Goal: Navigation & Orientation: Find specific page/section

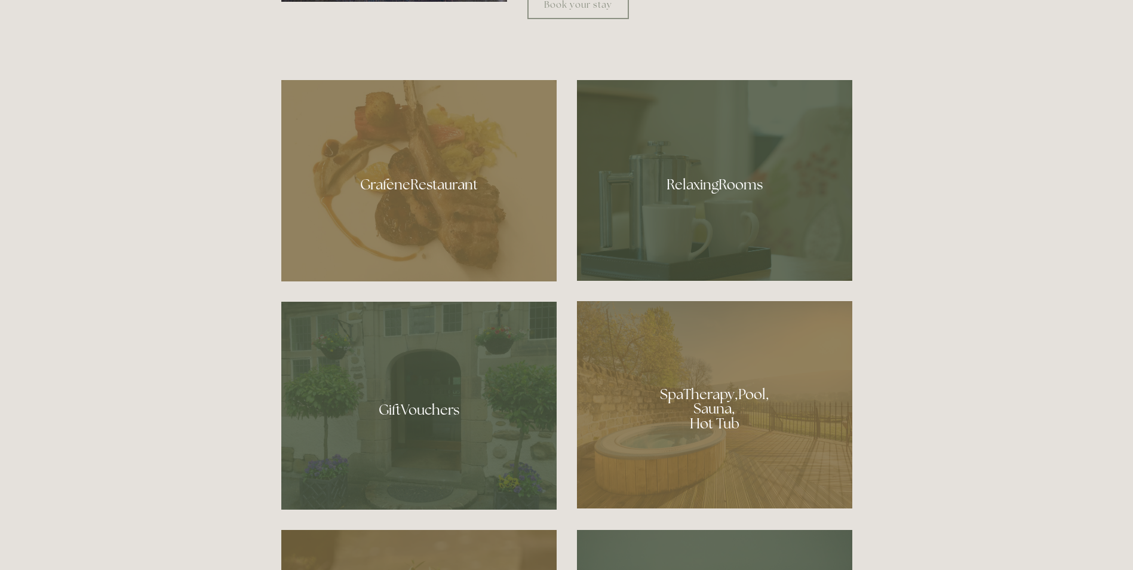
scroll to position [776, 0]
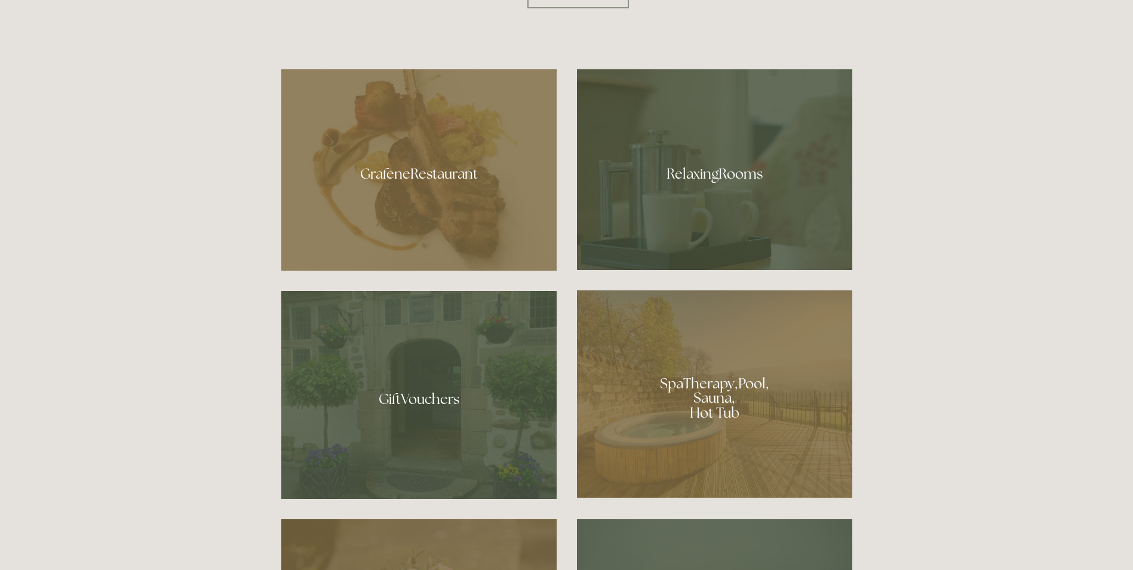
click at [716, 411] on div at bounding box center [714, 393] width 275 height 207
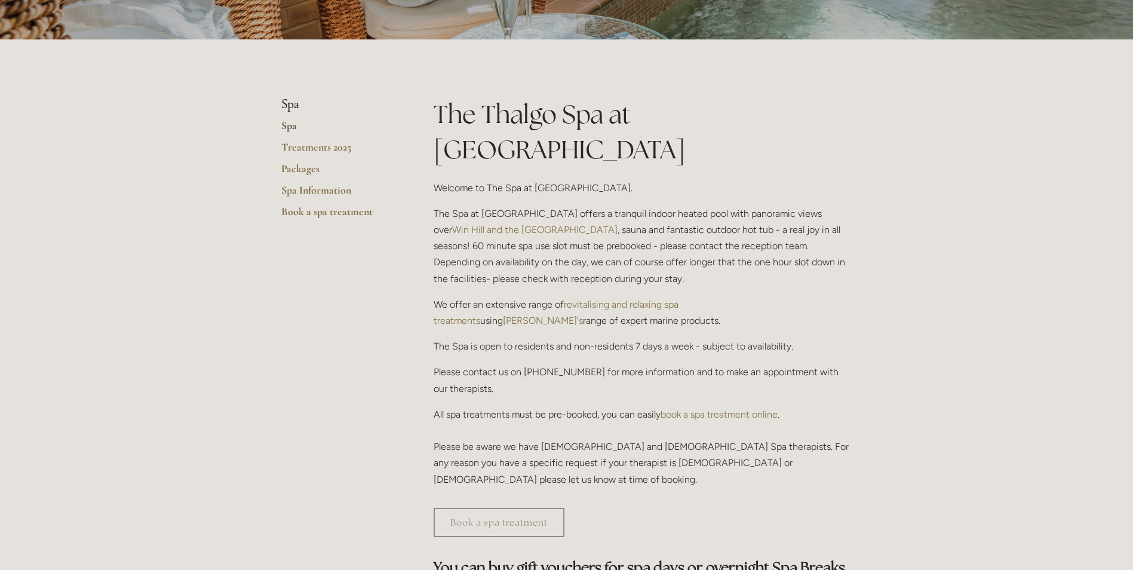
scroll to position [60, 0]
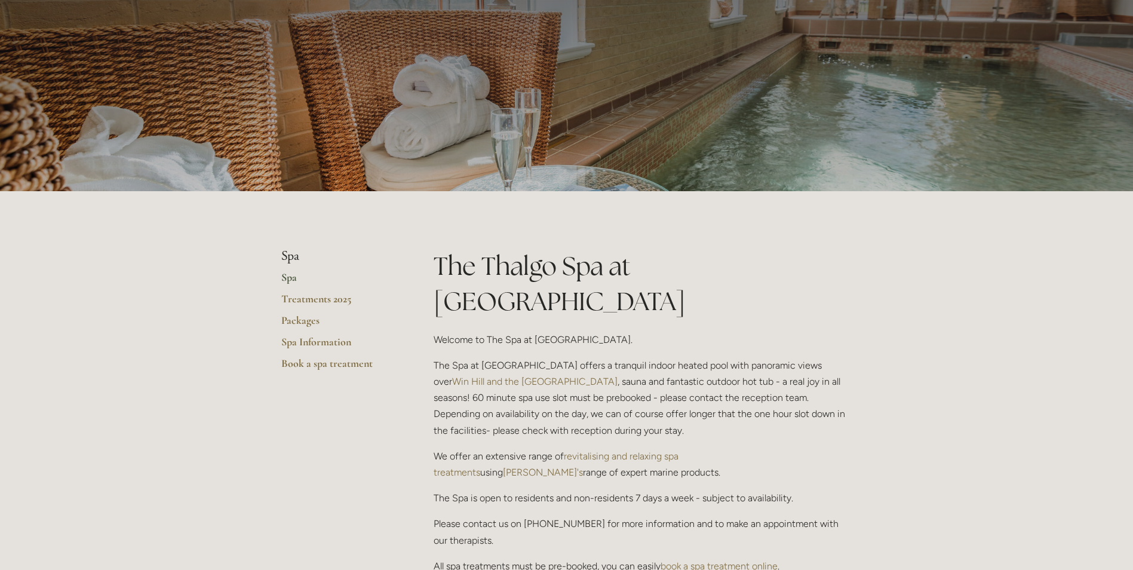
click at [291, 280] on link "Spa" at bounding box center [338, 280] width 114 height 21
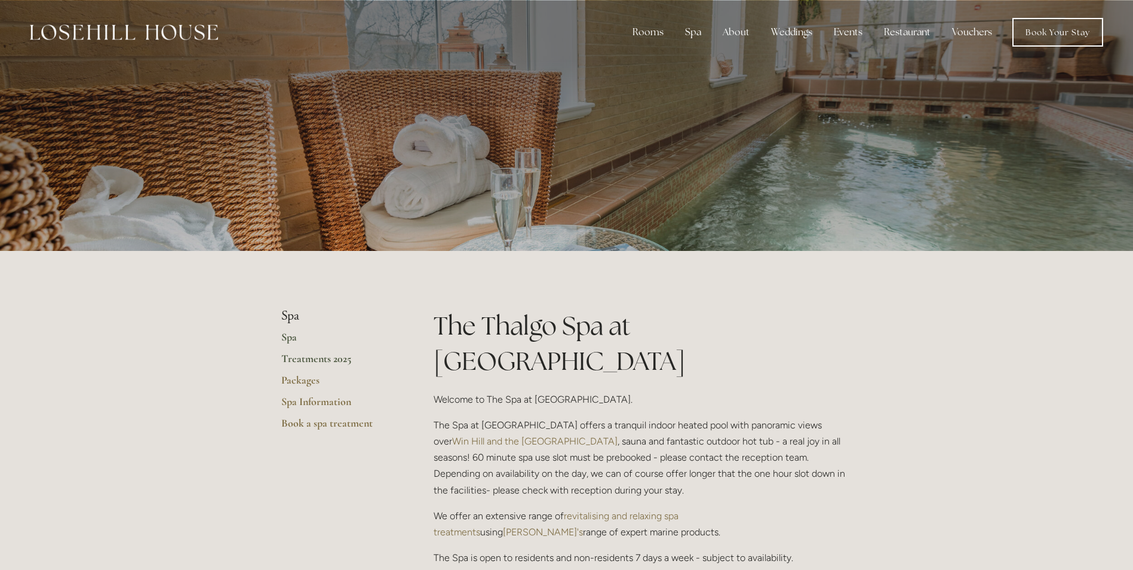
click at [316, 363] on link "Treatments 2025" at bounding box center [338, 362] width 114 height 21
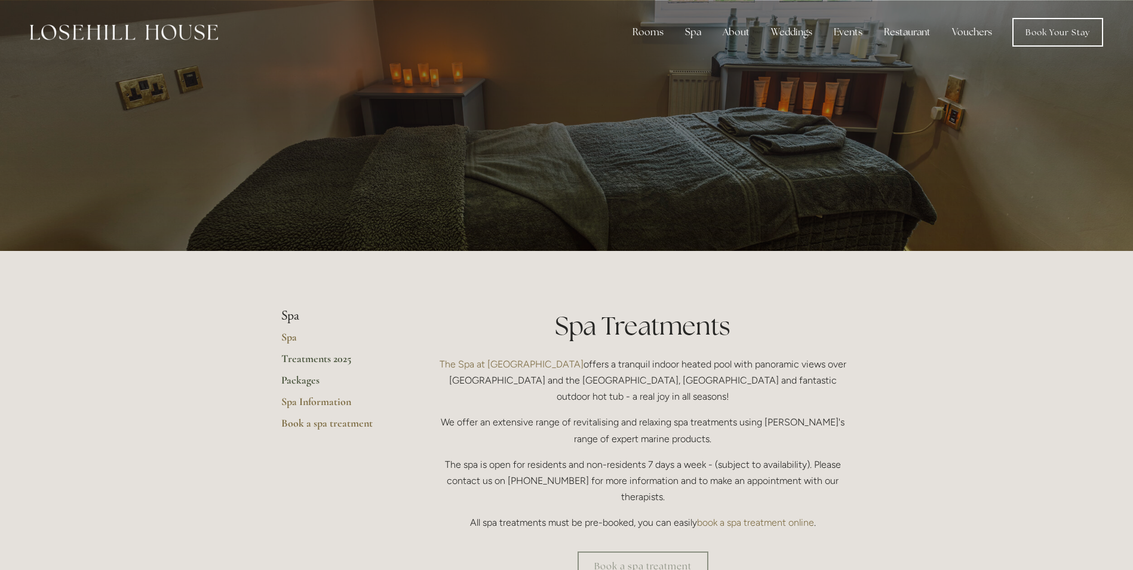
click at [314, 377] on link "Packages" at bounding box center [338, 383] width 114 height 21
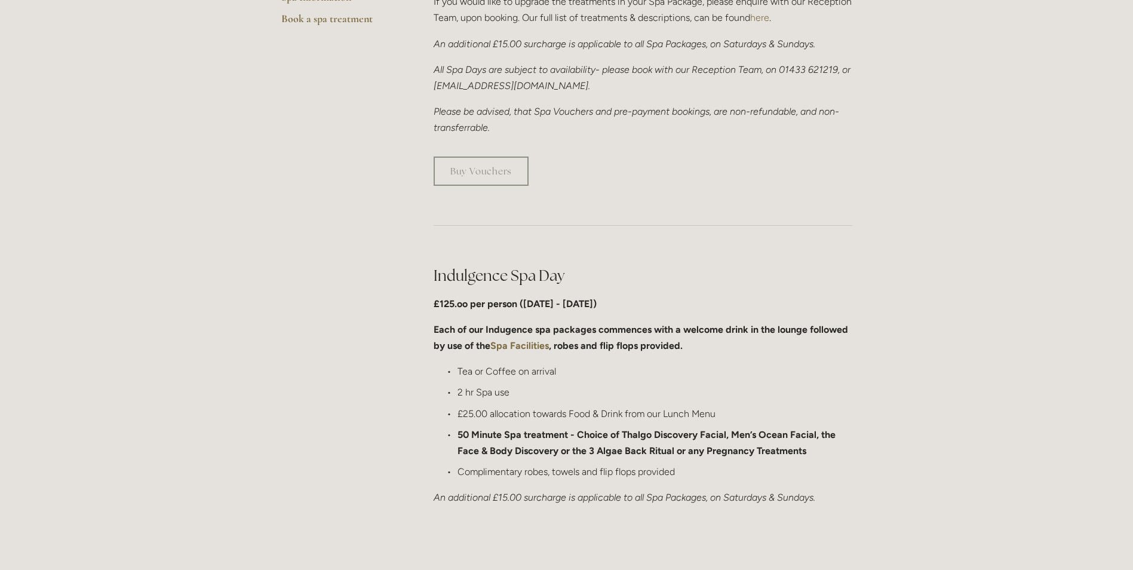
scroll to position [537, 0]
